Goal: Information Seeking & Learning: Learn about a topic

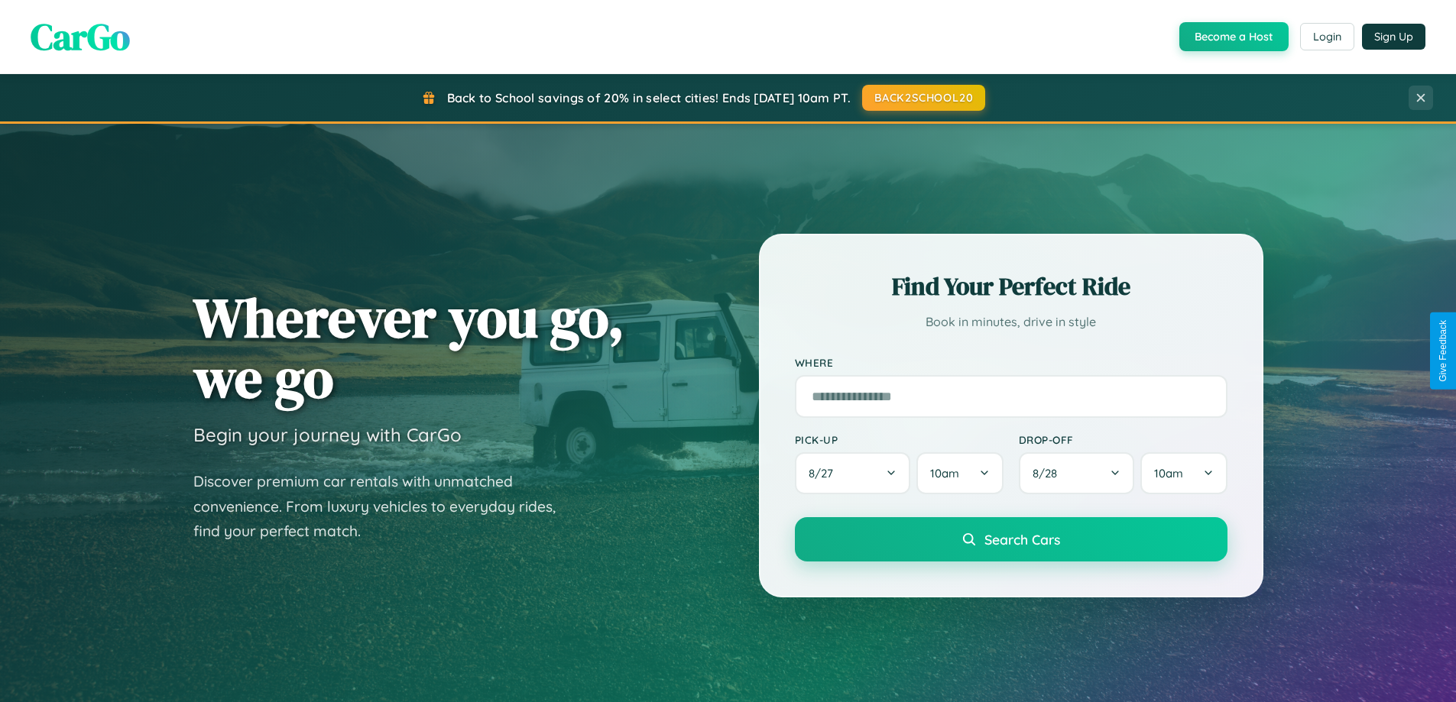
scroll to position [659, 0]
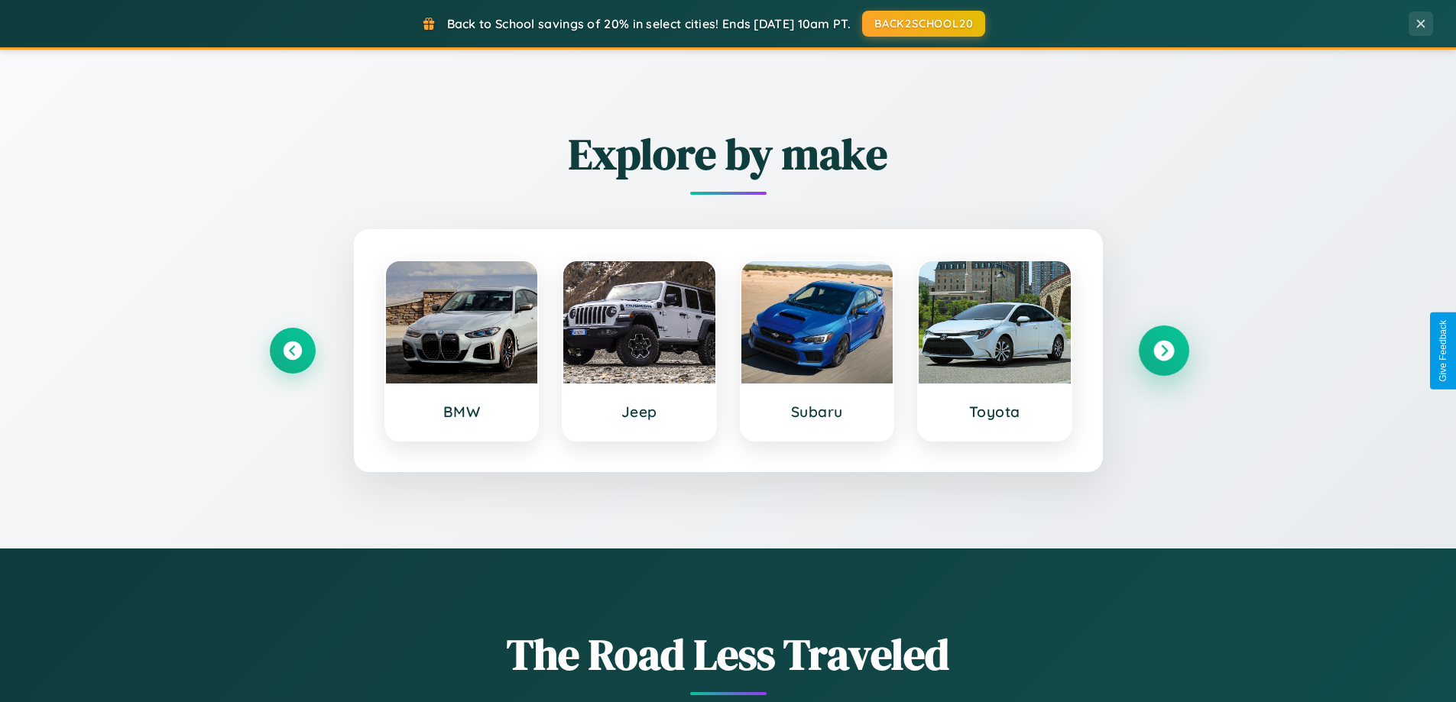
click at [1163, 351] on icon at bounding box center [1163, 351] width 21 height 21
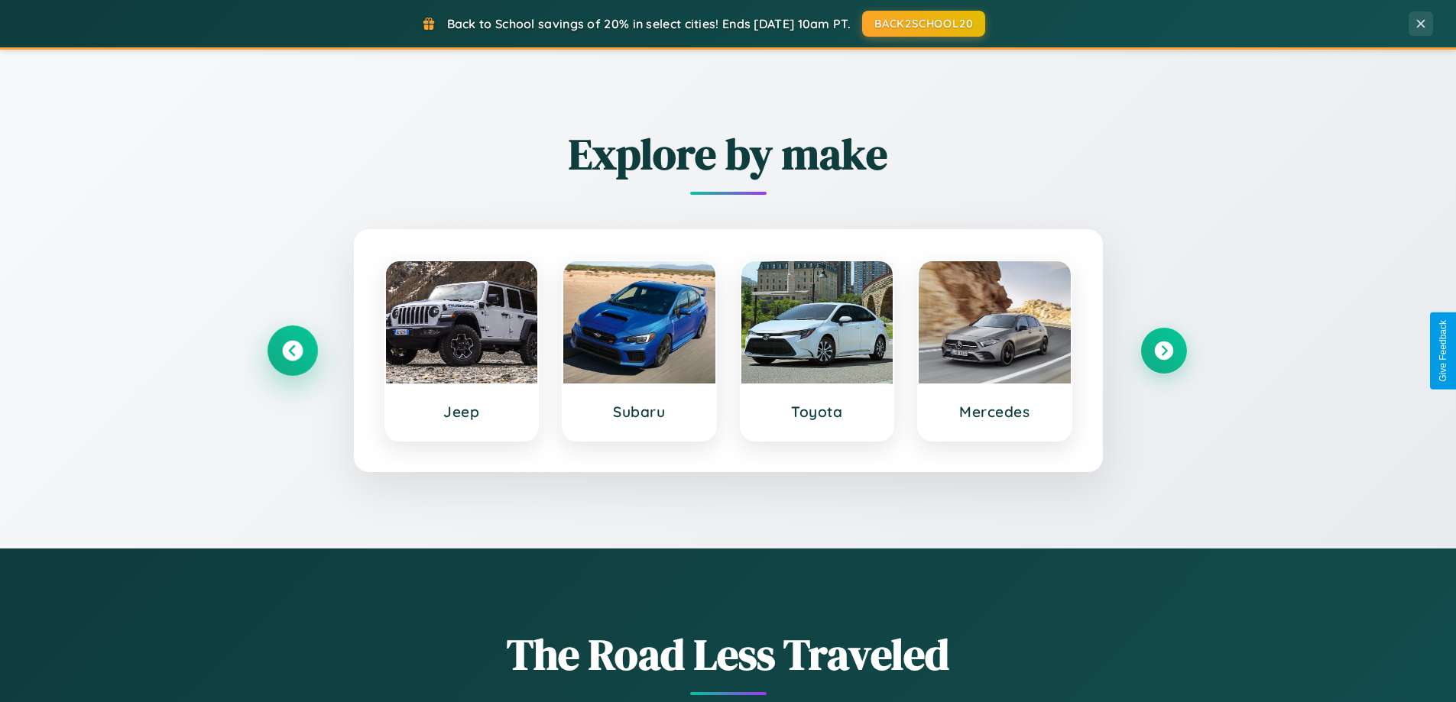
click at [292, 351] on icon at bounding box center [292, 351] width 21 height 21
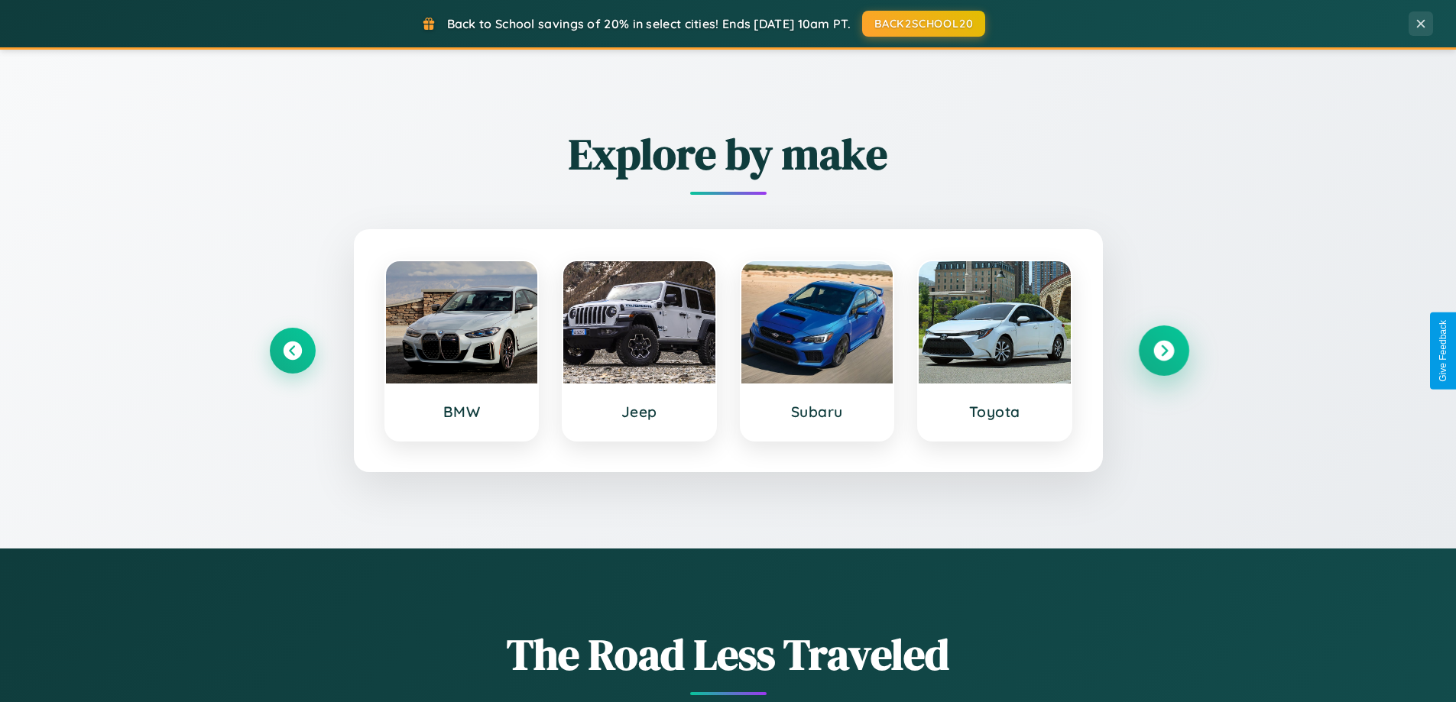
click at [1163, 351] on icon at bounding box center [1163, 351] width 21 height 21
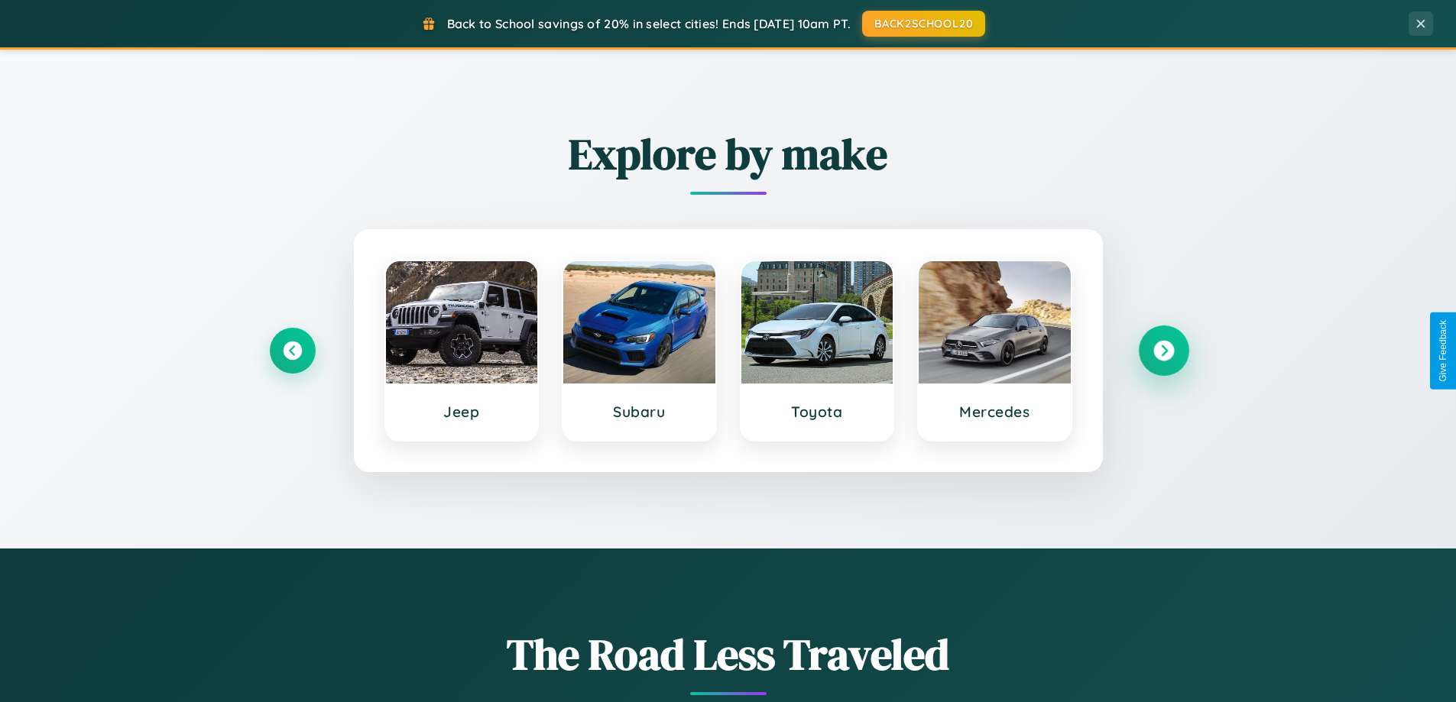
click at [1163, 351] on icon at bounding box center [1163, 351] width 21 height 21
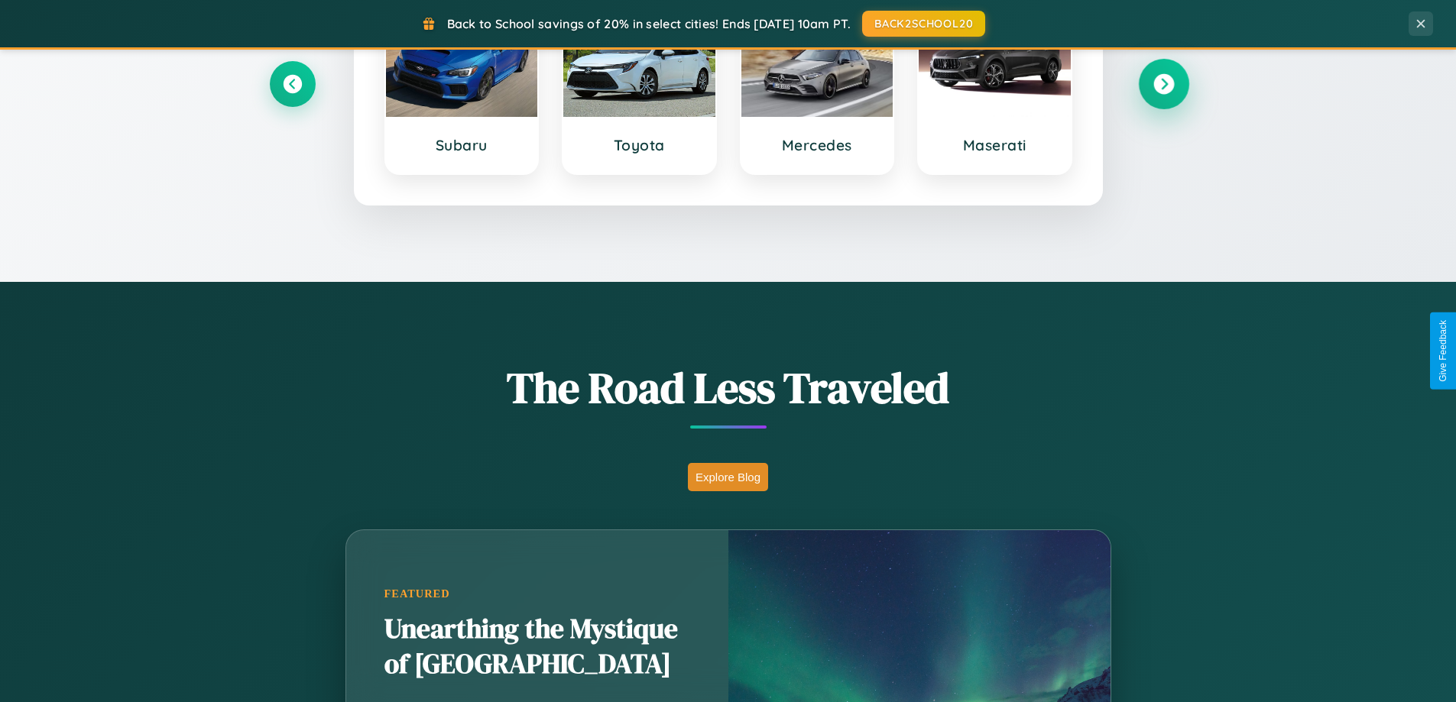
scroll to position [2941, 0]
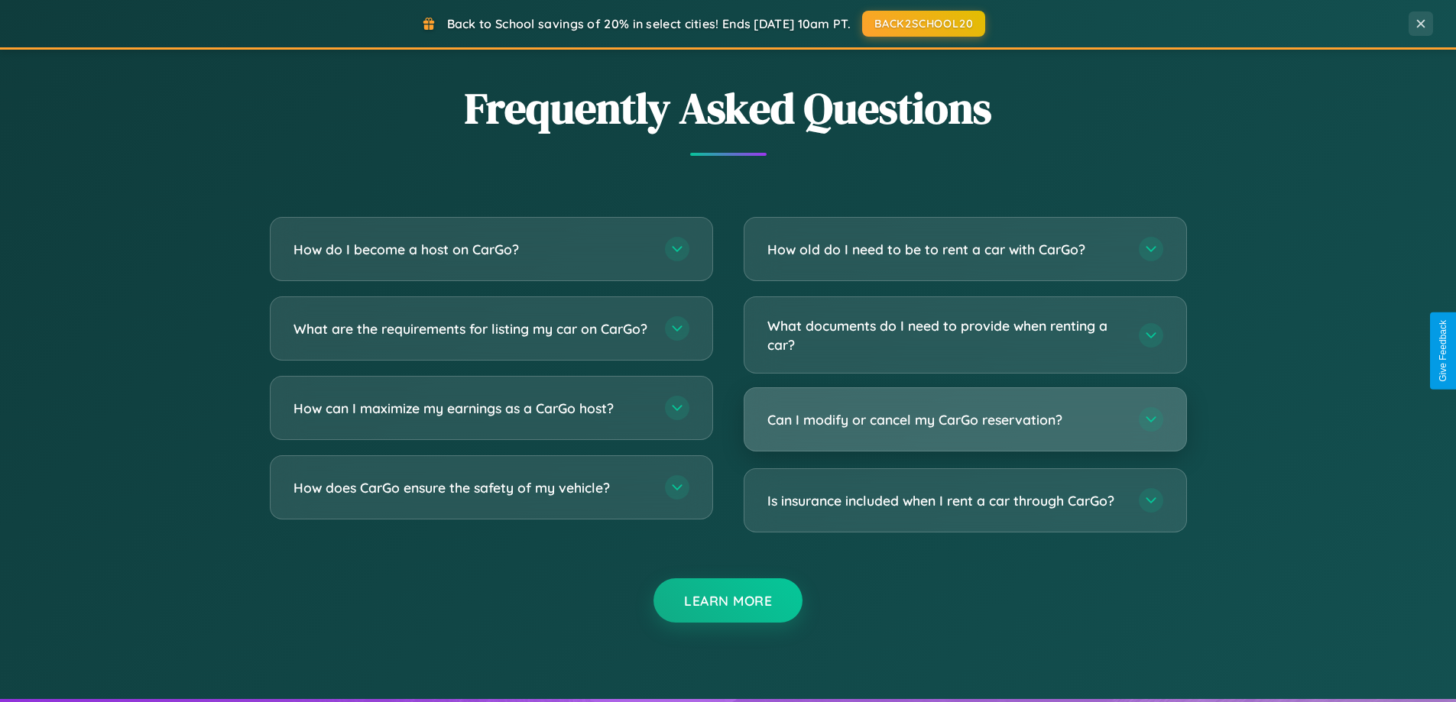
click at [965, 420] on h3 "Can I modify or cancel my CarGo reservation?" at bounding box center [945, 419] width 356 height 19
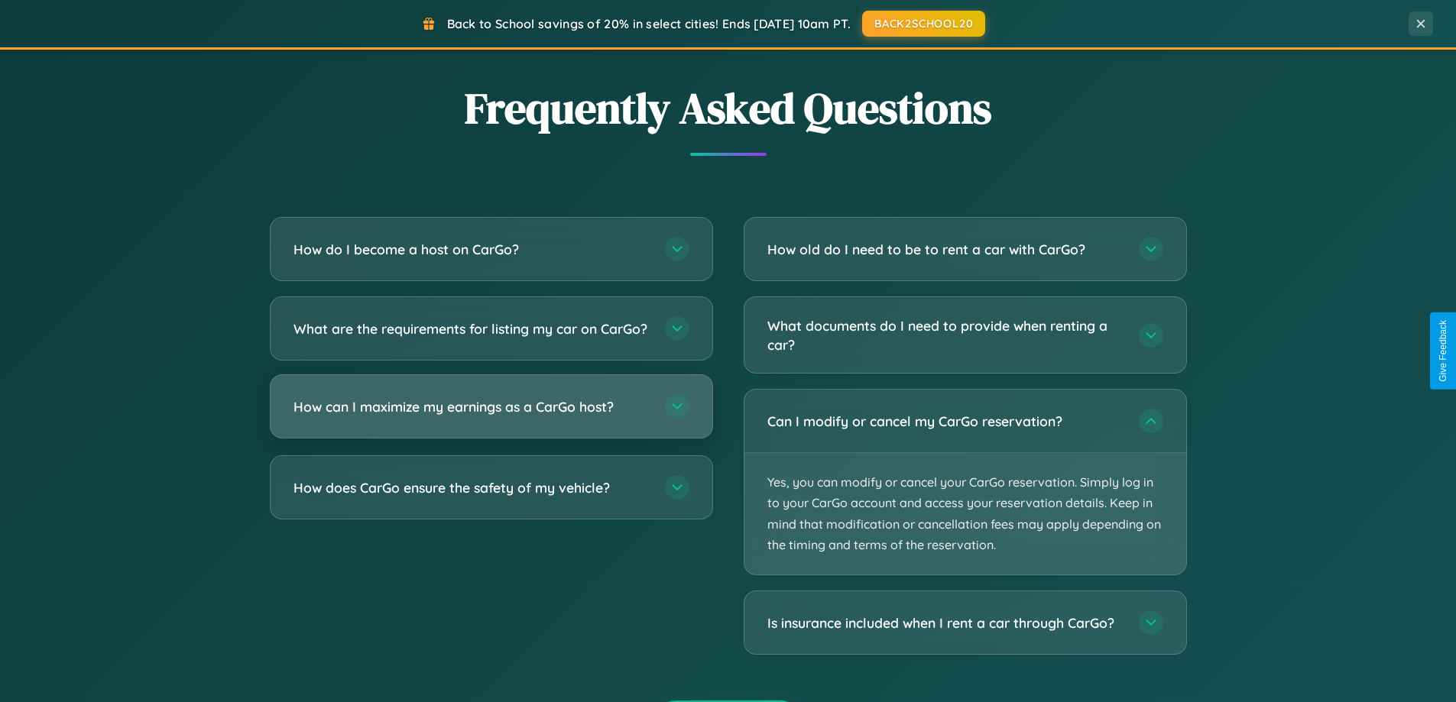
click at [491, 417] on h3 "How can I maximize my earnings as a CarGo host?" at bounding box center [471, 406] width 356 height 19
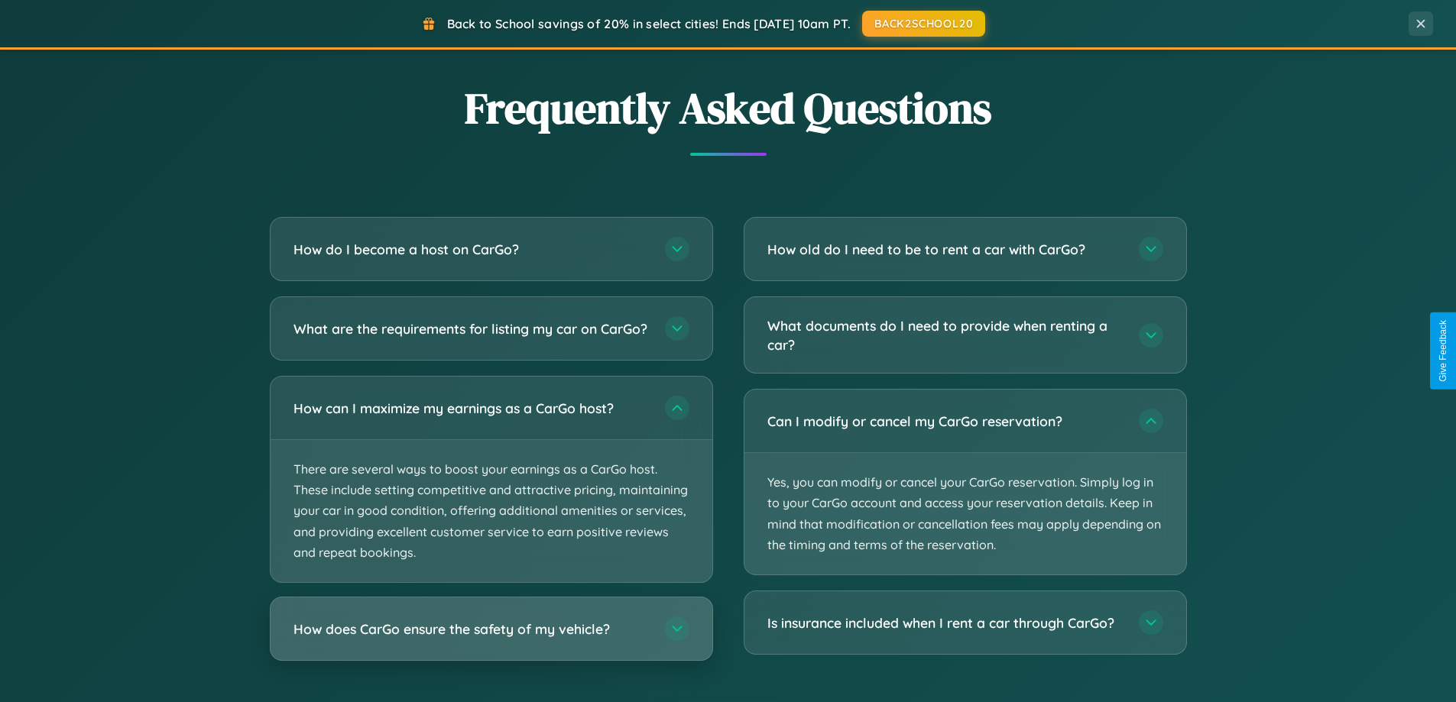
click at [491, 639] on h3 "How does CarGo ensure the safety of my vehicle?" at bounding box center [471, 629] width 356 height 19
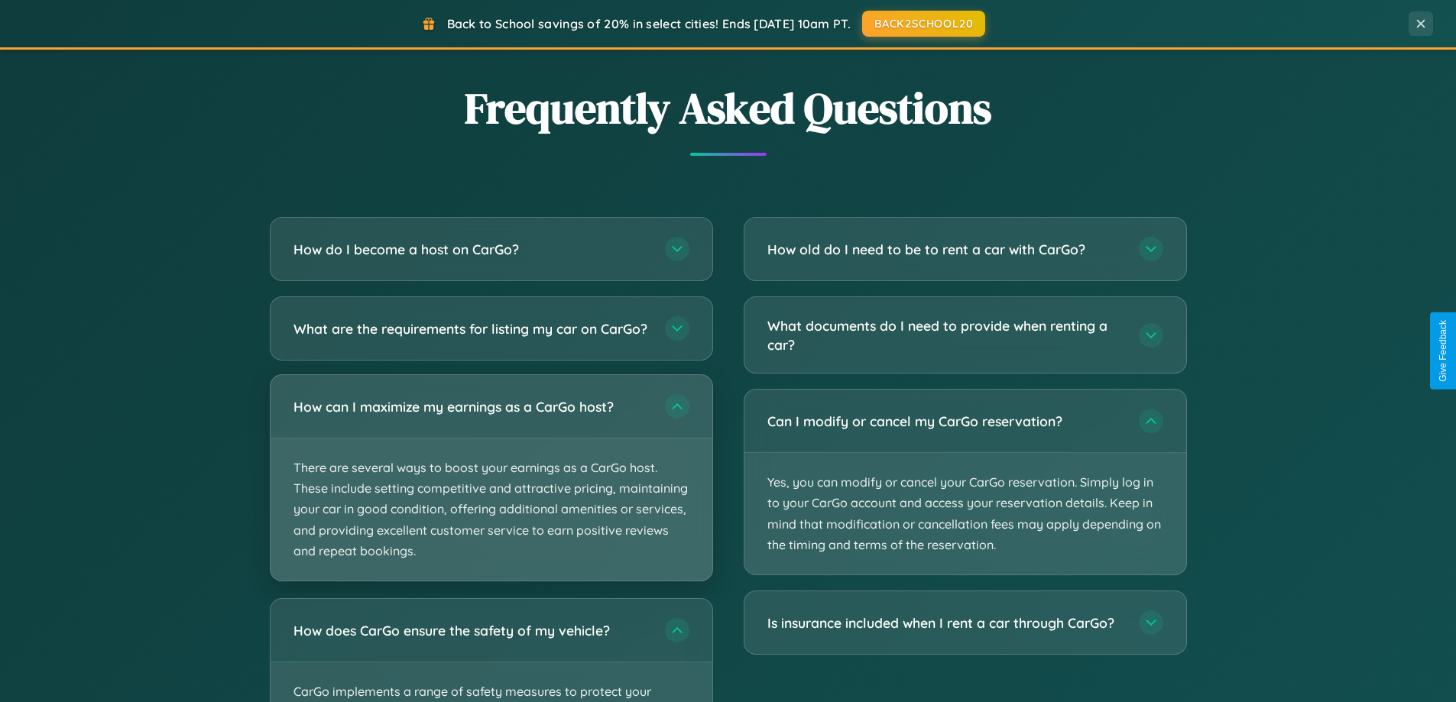
click at [491, 491] on p "There are several ways to boost your earnings as a CarGo host. These include se…" at bounding box center [492, 510] width 442 height 142
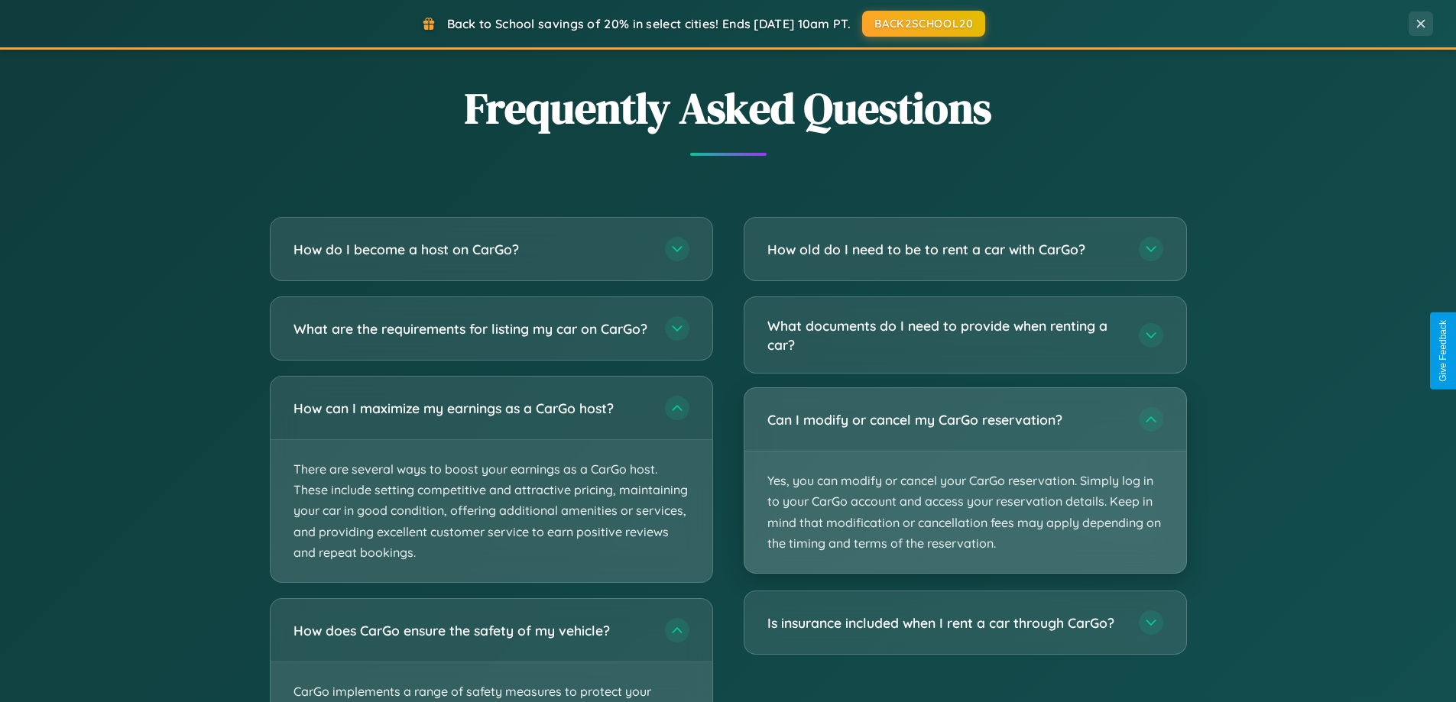
click at [965, 481] on p "Yes, you can modify or cancel your CarGo reservation. Simply log in to your Car…" at bounding box center [965, 513] width 442 height 122
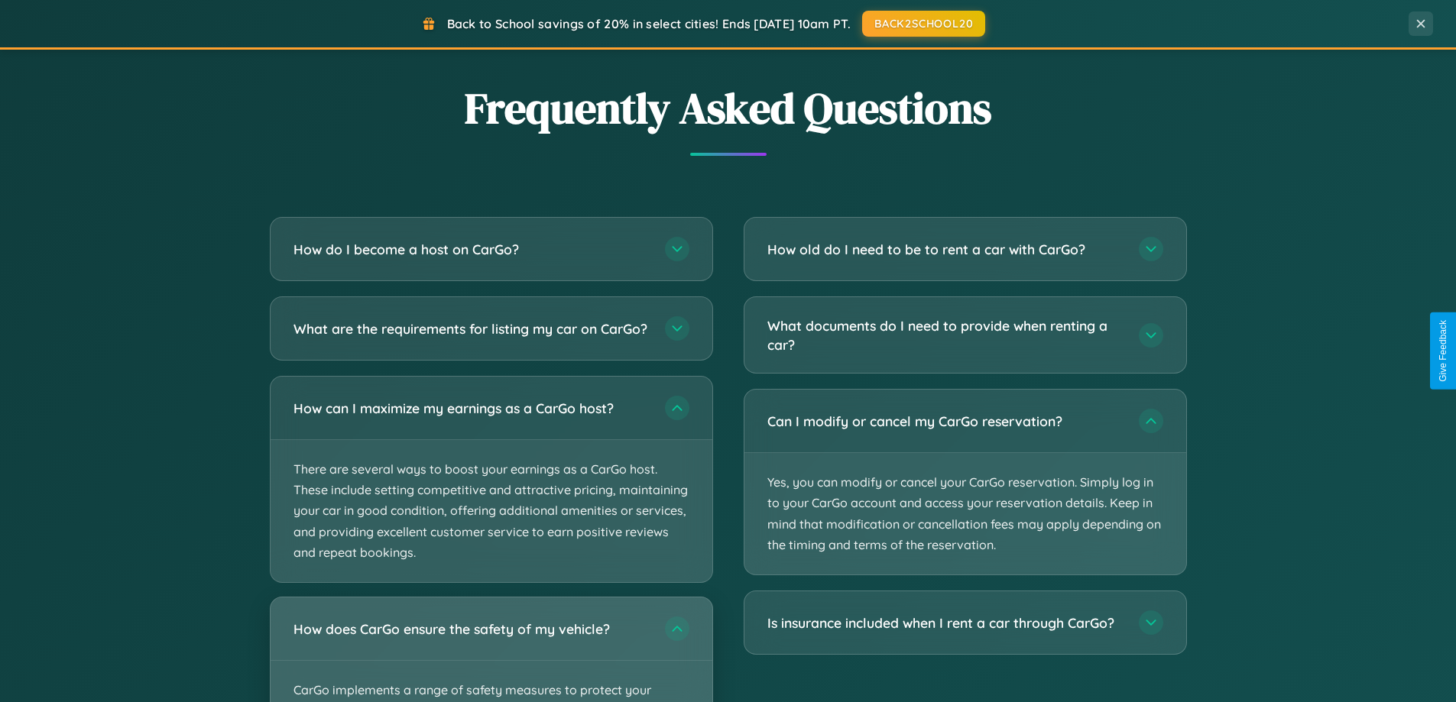
click at [491, 657] on div "How does CarGo ensure the safety of my vehicle?" at bounding box center [492, 629] width 442 height 63
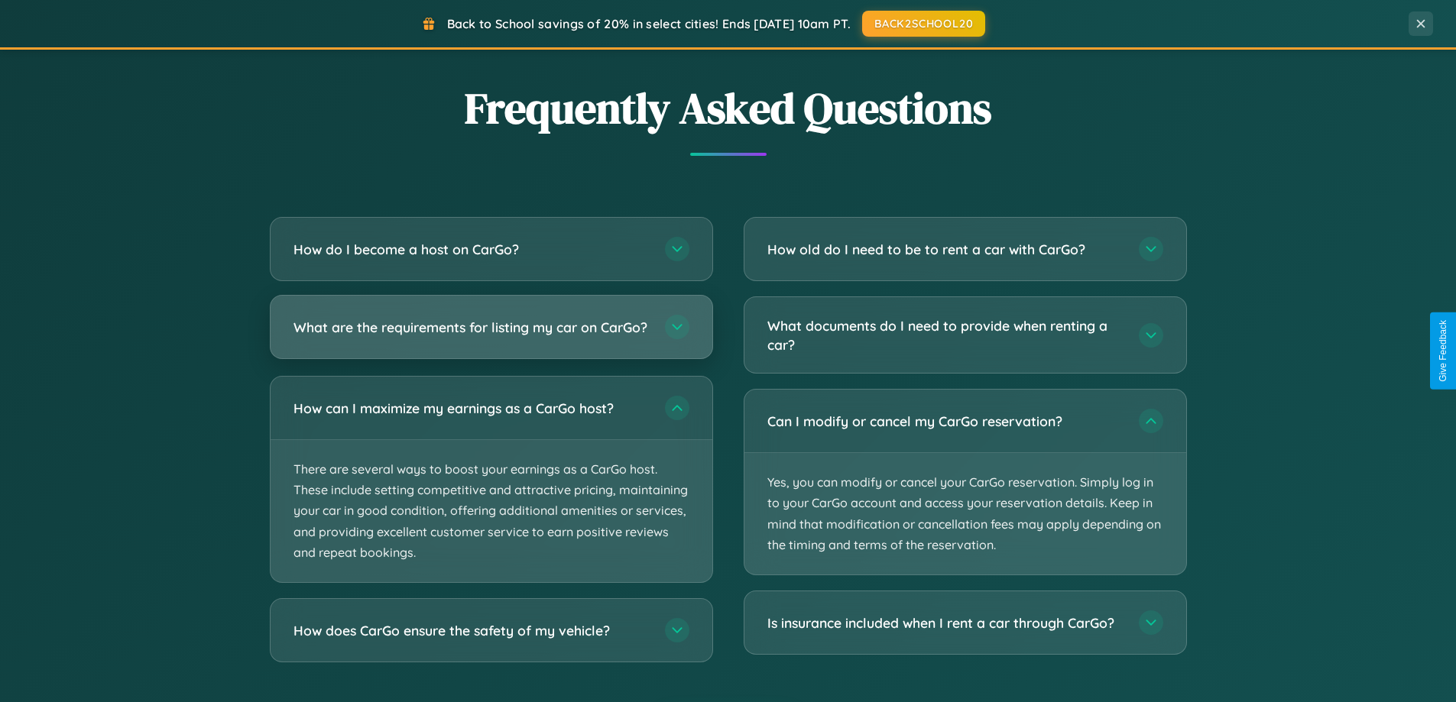
click at [491, 334] on h3 "What are the requirements for listing my car on CarGo?" at bounding box center [471, 327] width 356 height 19
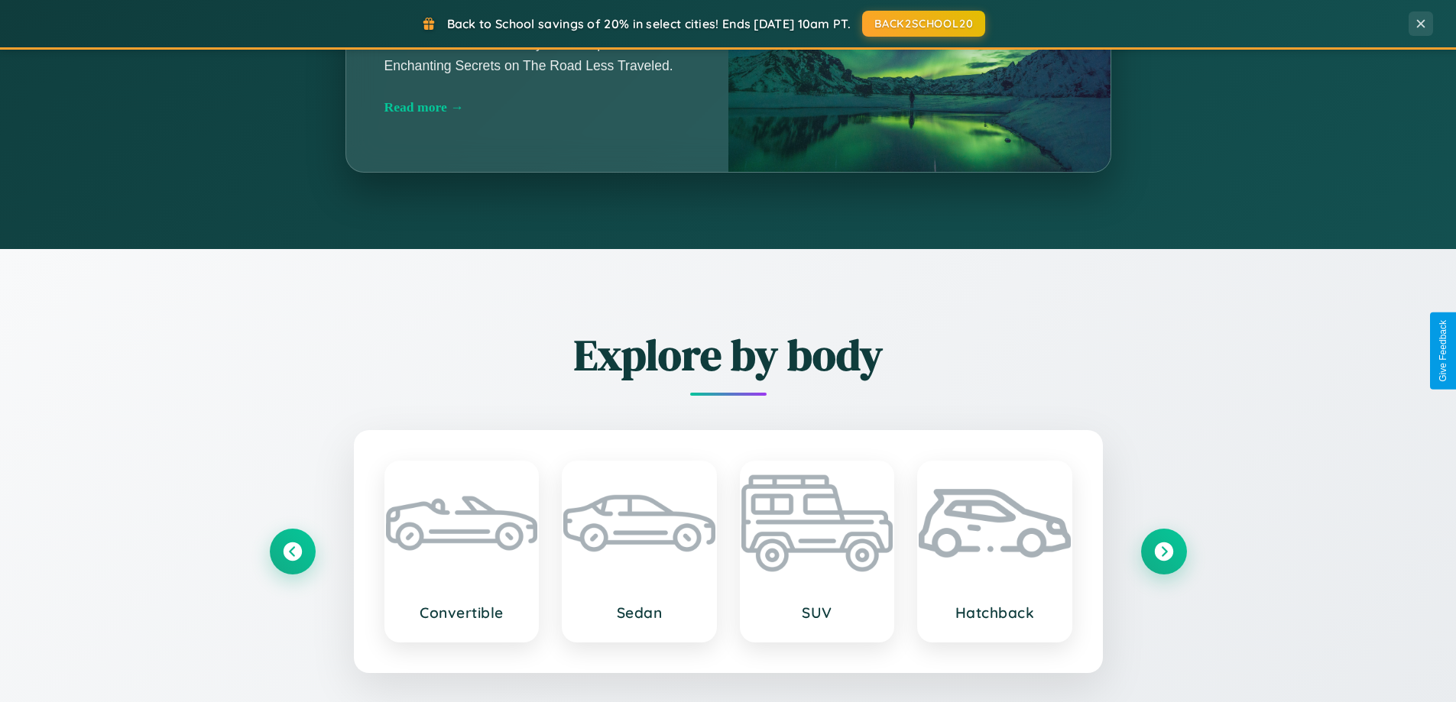
scroll to position [1346, 0]
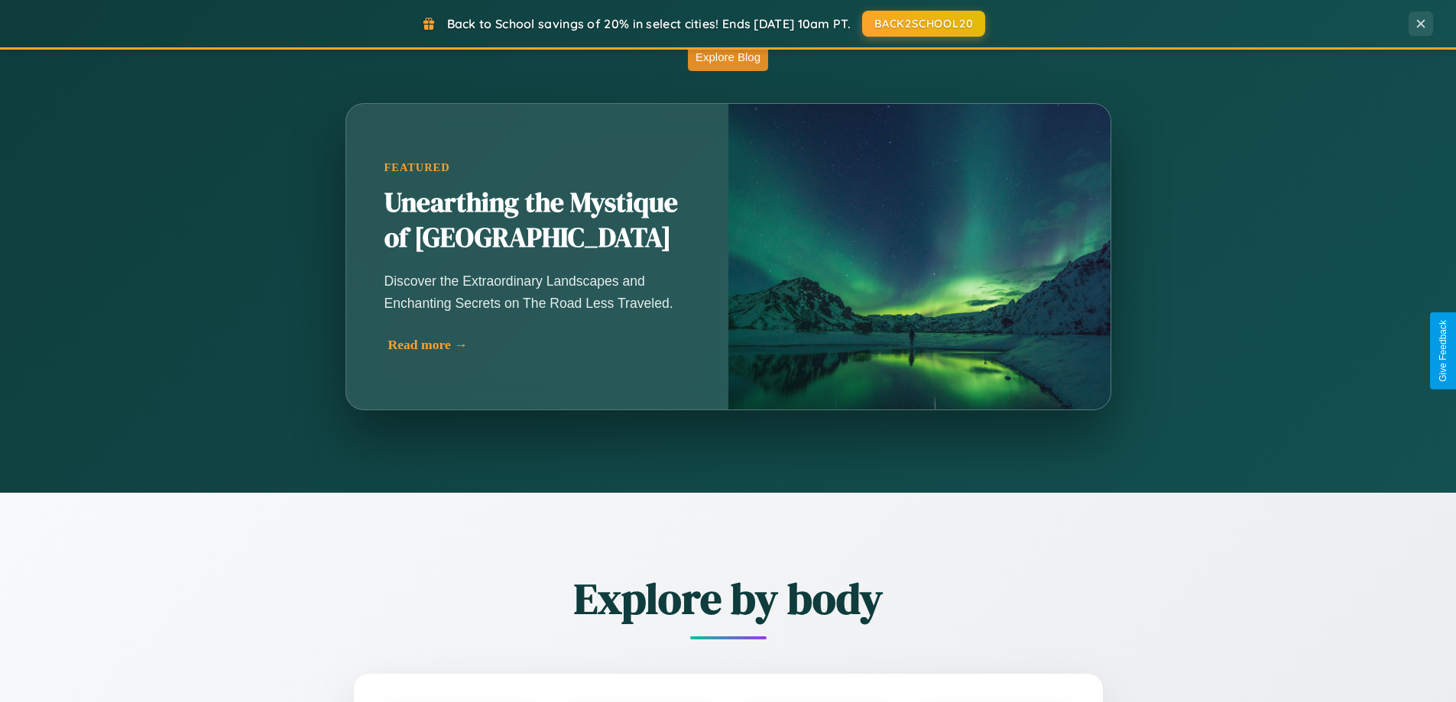
click at [537, 345] on div "Read more →" at bounding box center [541, 345] width 306 height 16
